Goal: Information Seeking & Learning: Learn about a topic

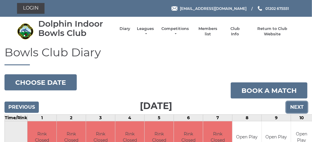
click at [295, 107] on input "Next" at bounding box center [296, 106] width 21 height 11
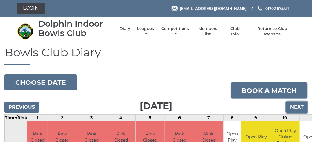
click at [295, 107] on input "Next" at bounding box center [296, 106] width 21 height 11
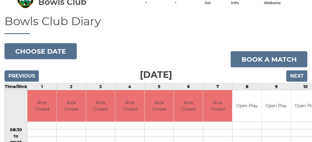
scroll to position [1, 0]
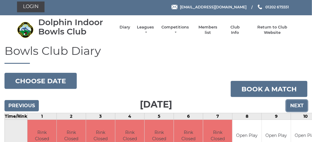
click at [304, 106] on input "Next" at bounding box center [296, 105] width 21 height 11
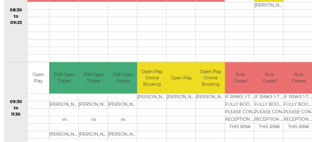
scroll to position [61, 0]
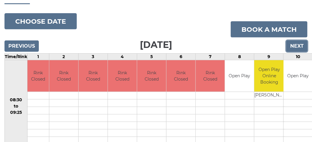
click at [293, 44] on input "Next" at bounding box center [296, 45] width 21 height 11
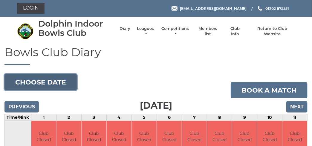
click at [16, 84] on button "Choose date" at bounding box center [40, 82] width 72 height 16
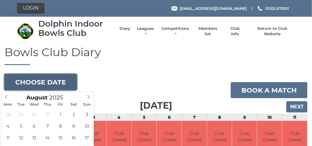
scroll to position [59, 0]
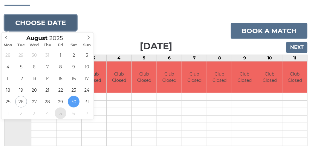
type input "[DATE]"
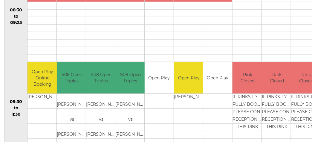
scroll to position [31, 0]
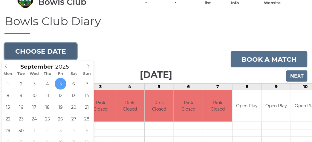
click at [57, 53] on button "Choose date" at bounding box center [40, 51] width 72 height 16
type input "2025-09-12"
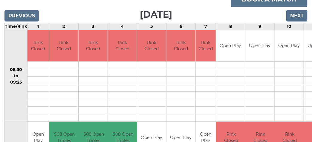
scroll to position [1, 0]
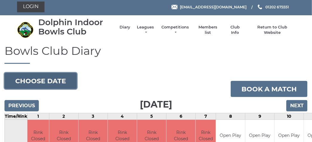
click at [52, 86] on button "Choose date" at bounding box center [40, 81] width 72 height 16
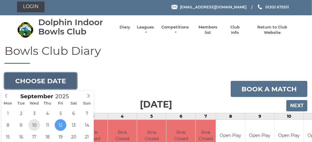
type input "2025-09-10"
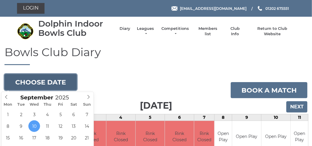
click at [58, 81] on button "Choose date" at bounding box center [40, 82] width 72 height 16
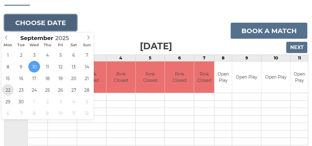
type input "2025-09-22"
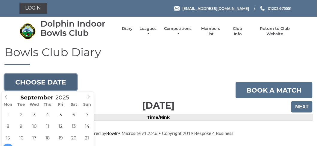
click at [15, 81] on button "Choose date" at bounding box center [40, 82] width 72 height 16
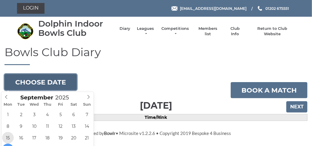
type input "[DATE]"
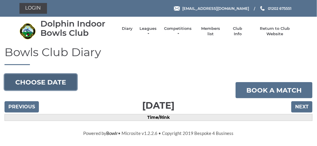
click at [66, 84] on button "Choose date" at bounding box center [40, 82] width 72 height 16
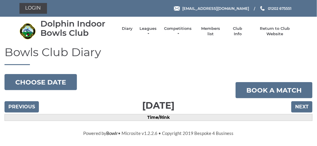
click at [155, 70] on div "Bowls Club Diary [DATE] Choose date Book a match [DATE] Previous Next Time/Rink" at bounding box center [158, 83] width 317 height 75
click at [145, 28] on link "Leagues" at bounding box center [147, 32] width 19 height 11
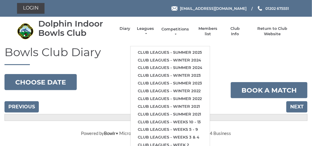
click at [180, 30] on link "Competitions" at bounding box center [175, 32] width 29 height 11
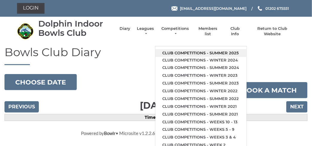
click at [186, 52] on link "Club competitions - Summer 2025" at bounding box center [200, 53] width 91 height 8
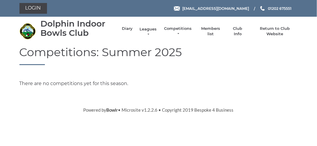
click at [143, 29] on link "Leagues" at bounding box center [147, 32] width 19 height 11
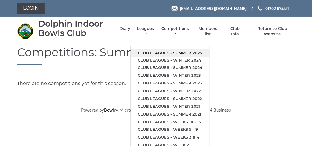
click at [154, 54] on link "Club leagues - Summer 2025" at bounding box center [170, 53] width 79 height 8
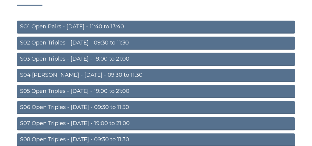
scroll to position [105, 0]
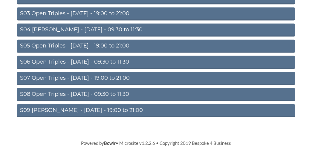
click at [85, 114] on link "S09 Aussie Pairs - Friday - 19:00 to 21:00" at bounding box center [156, 110] width 278 height 13
